Goal: Find specific page/section: Find specific page/section

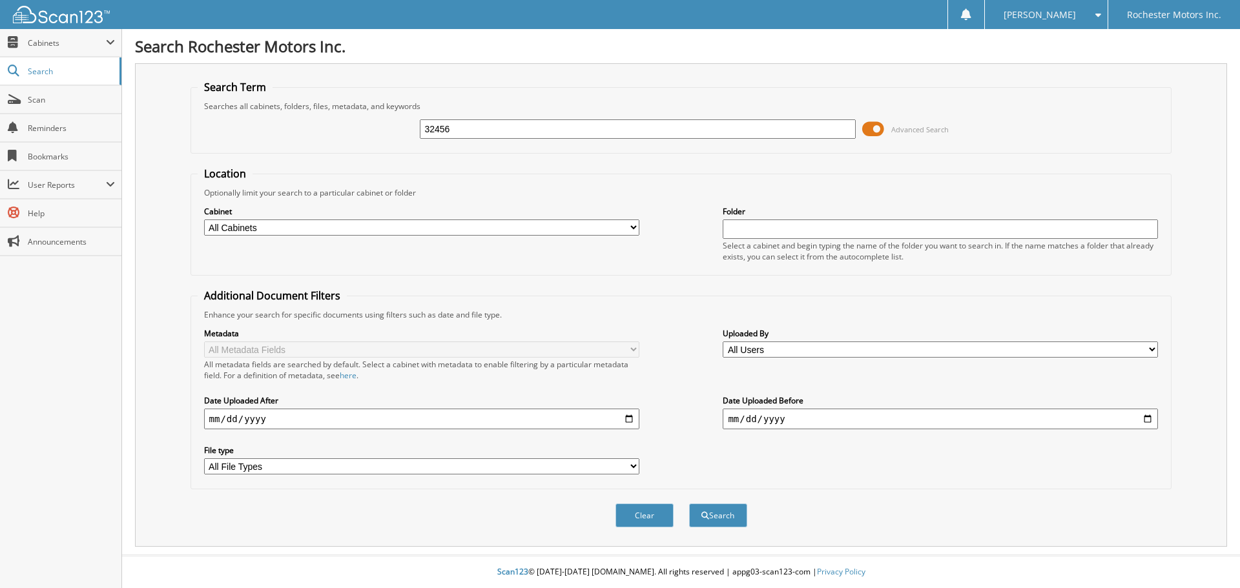
type input "32456"
click at [689, 504] on button "Search" at bounding box center [718, 516] width 58 height 24
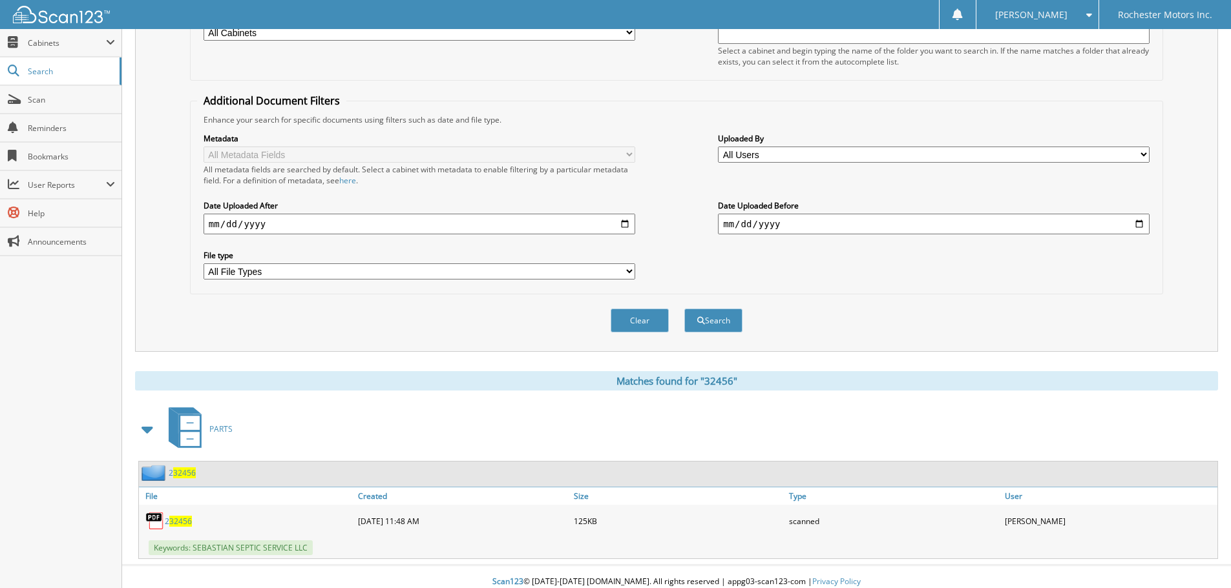
scroll to position [205, 0]
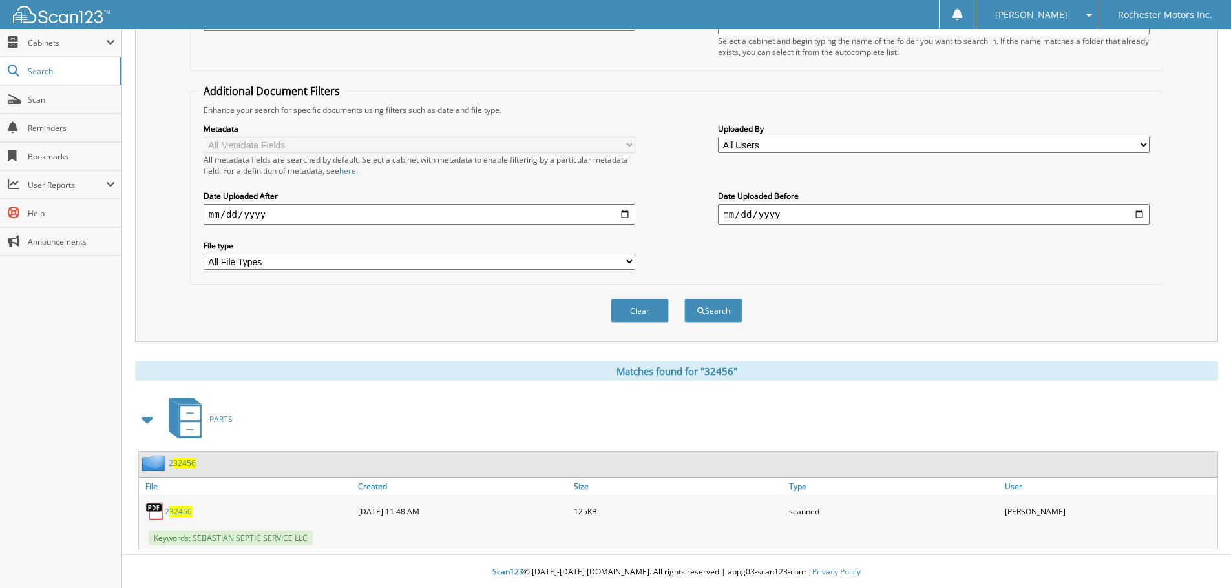
click at [180, 512] on span "32456" at bounding box center [180, 511] width 23 height 11
click at [175, 463] on span "32456" at bounding box center [184, 463] width 23 height 11
